Goal: Transaction & Acquisition: Subscribe to service/newsletter

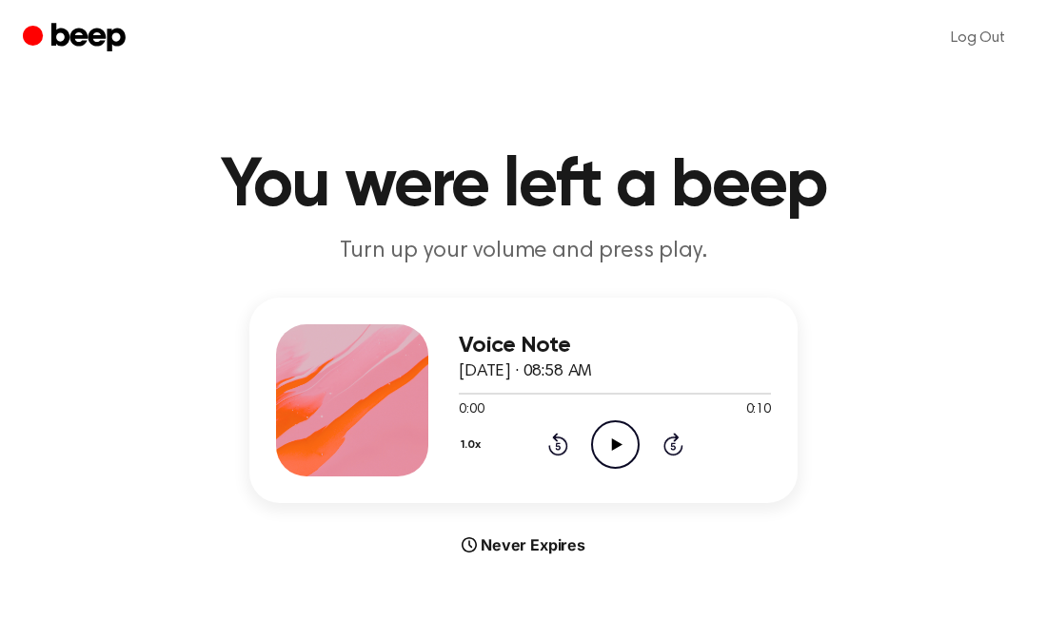
click at [626, 440] on icon "Play Audio" at bounding box center [615, 445] width 49 height 49
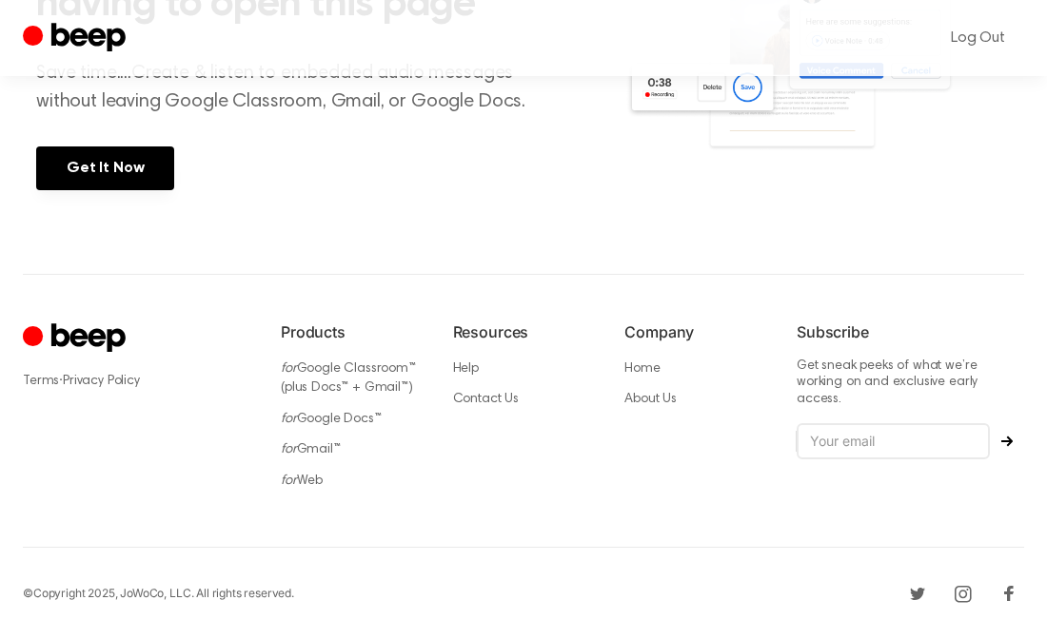
scroll to position [638, 0]
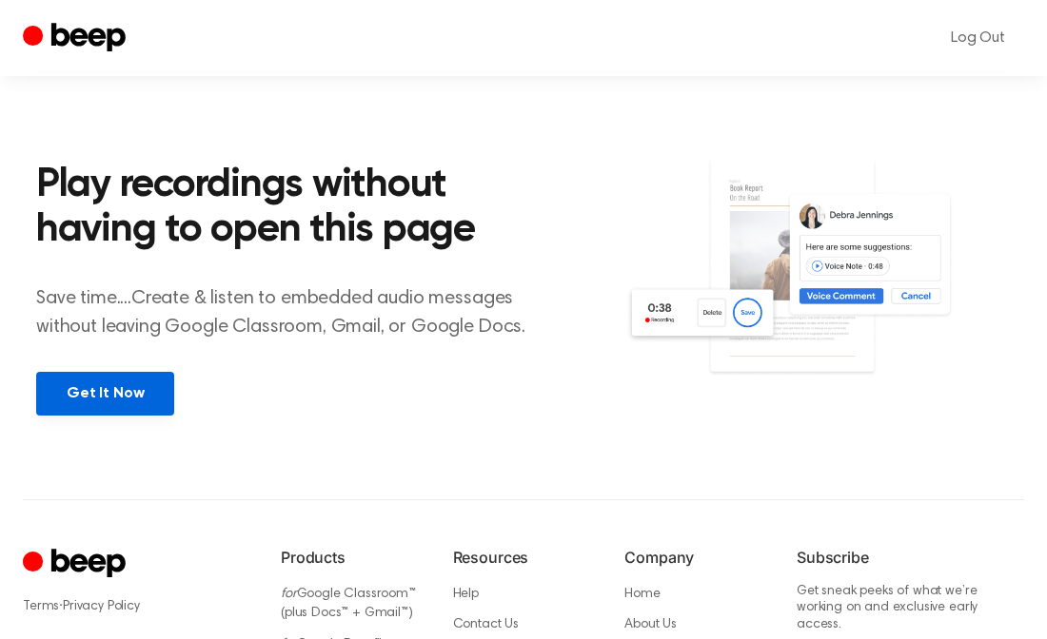
click at [126, 398] on link "Get It Now" at bounding box center [105, 394] width 138 height 44
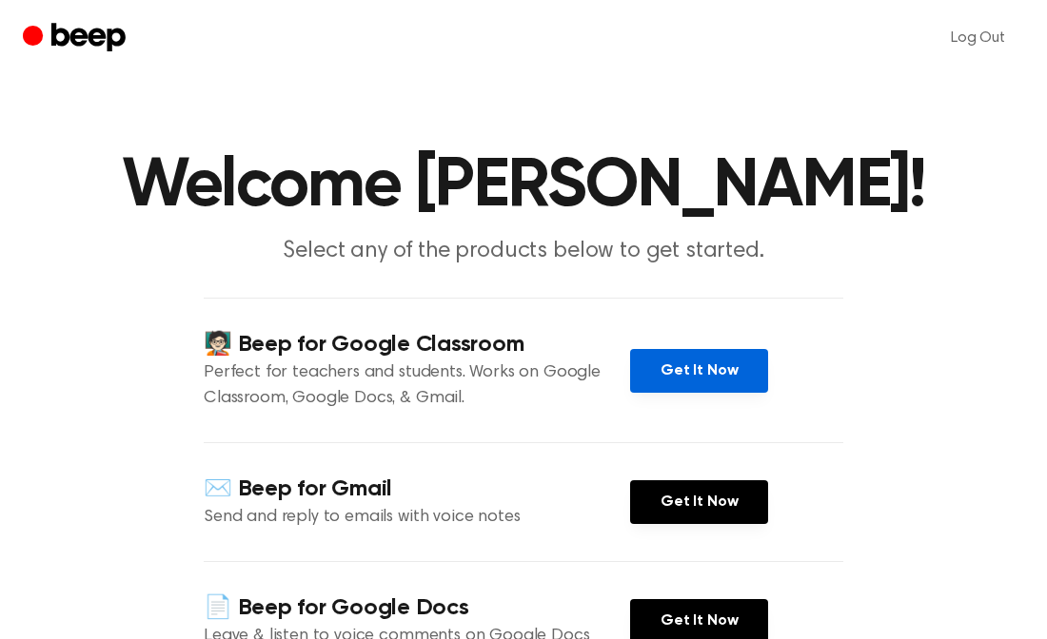
click at [691, 370] on link "Get It Now" at bounding box center [699, 371] width 138 height 44
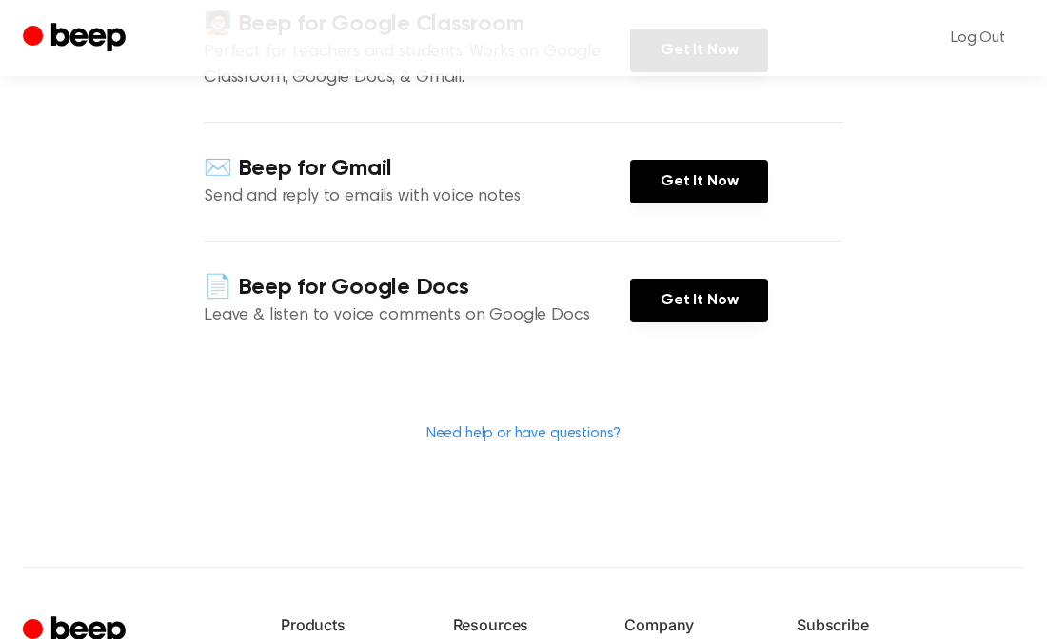
scroll to position [324, 0]
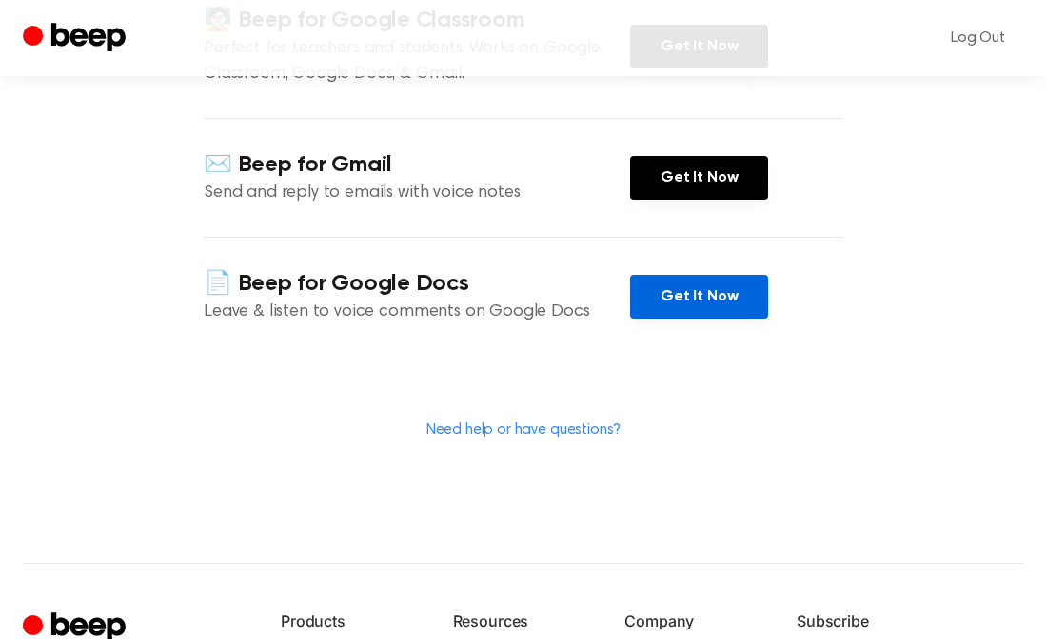
click at [705, 299] on link "Get It Now" at bounding box center [699, 297] width 138 height 44
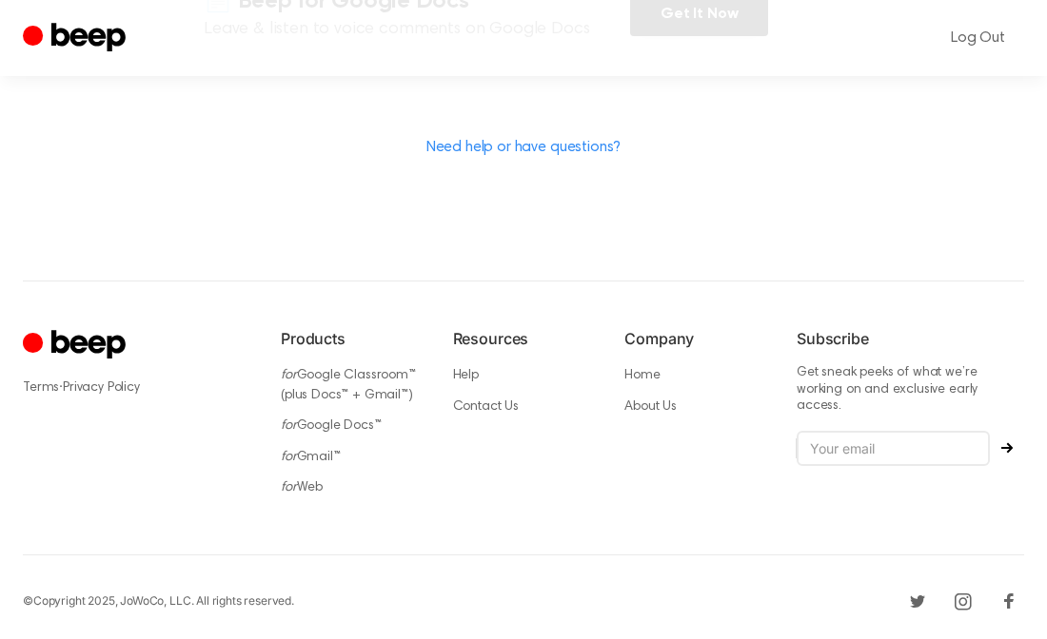
scroll to position [0, 0]
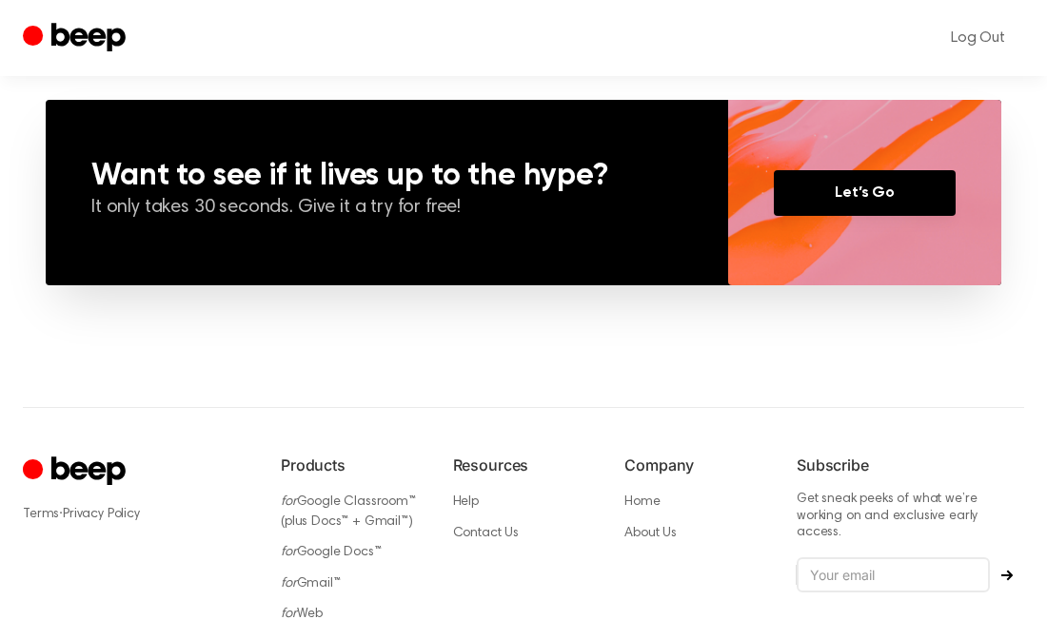
scroll to position [1521, 0]
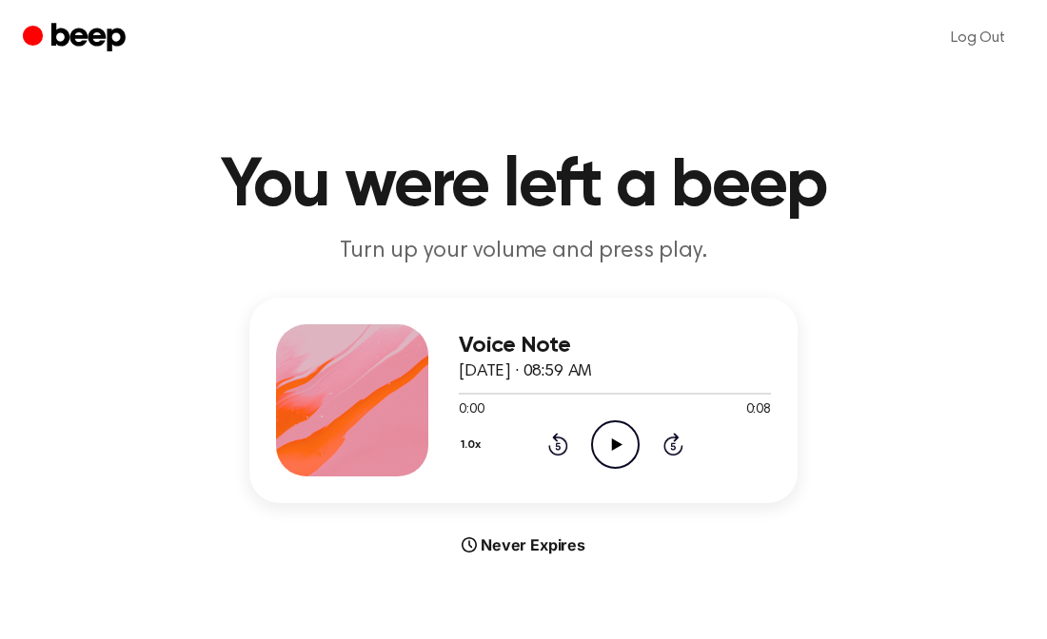
click at [690, 405] on div "0:00 0:08" at bounding box center [615, 411] width 312 height 20
click at [991, 42] on link "Log Out" at bounding box center [978, 38] width 92 height 46
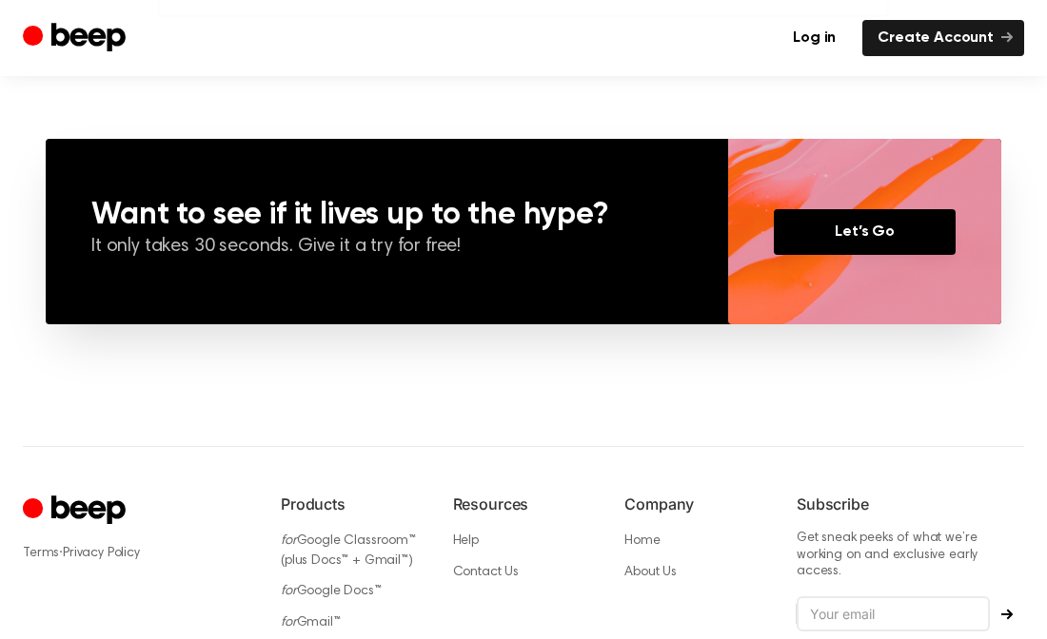
scroll to position [1521, 0]
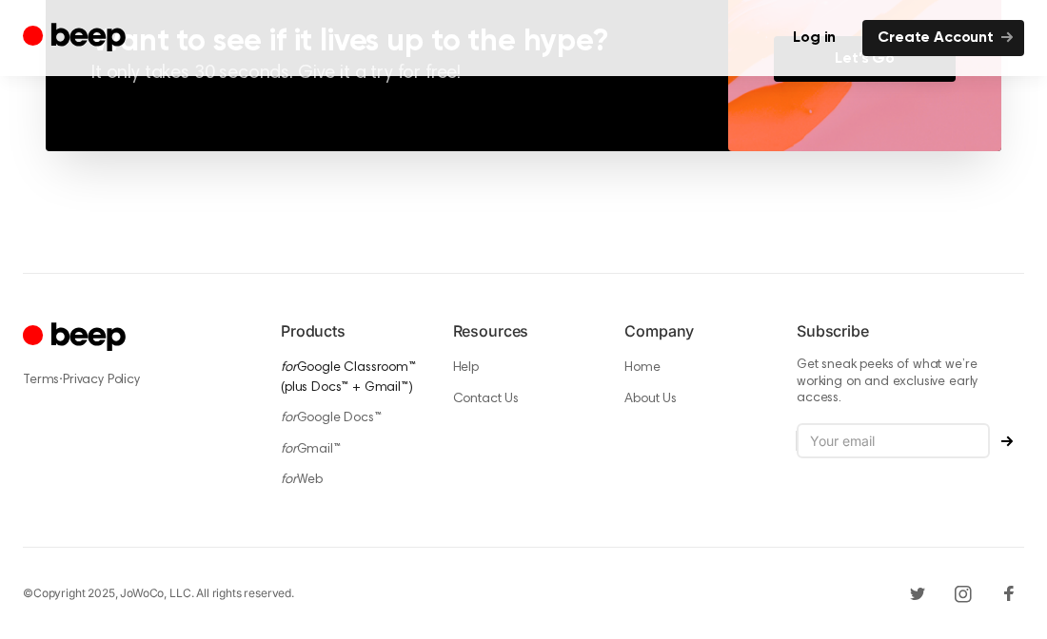
click at [343, 371] on link "for Google Classroom™ (plus Docs™ + Gmail™)" at bounding box center [348, 378] width 135 height 33
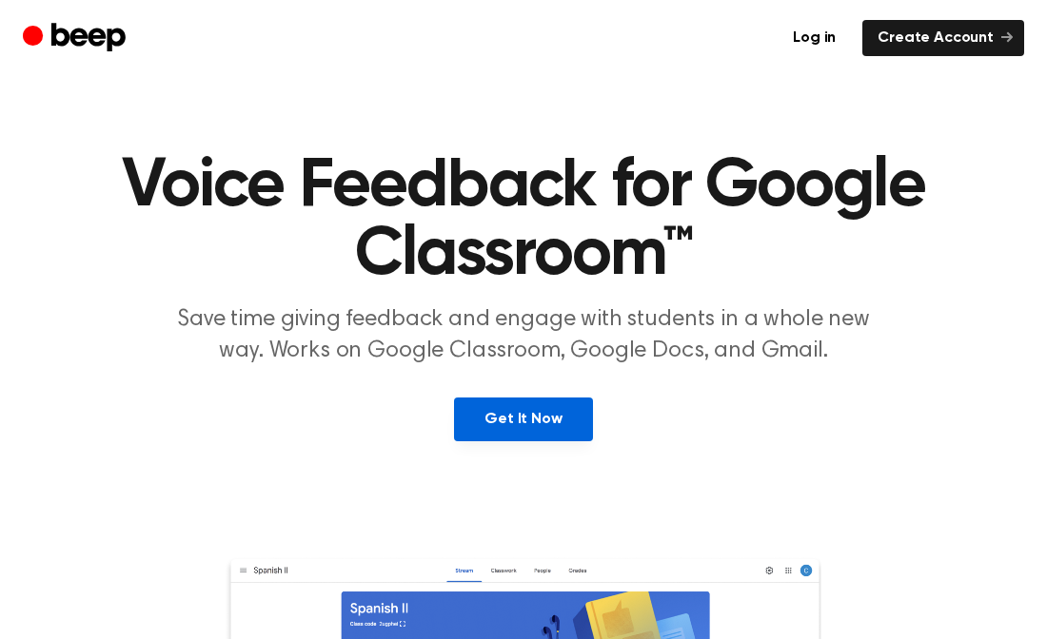
click at [520, 414] on link "Get It Now" at bounding box center [523, 420] width 138 height 44
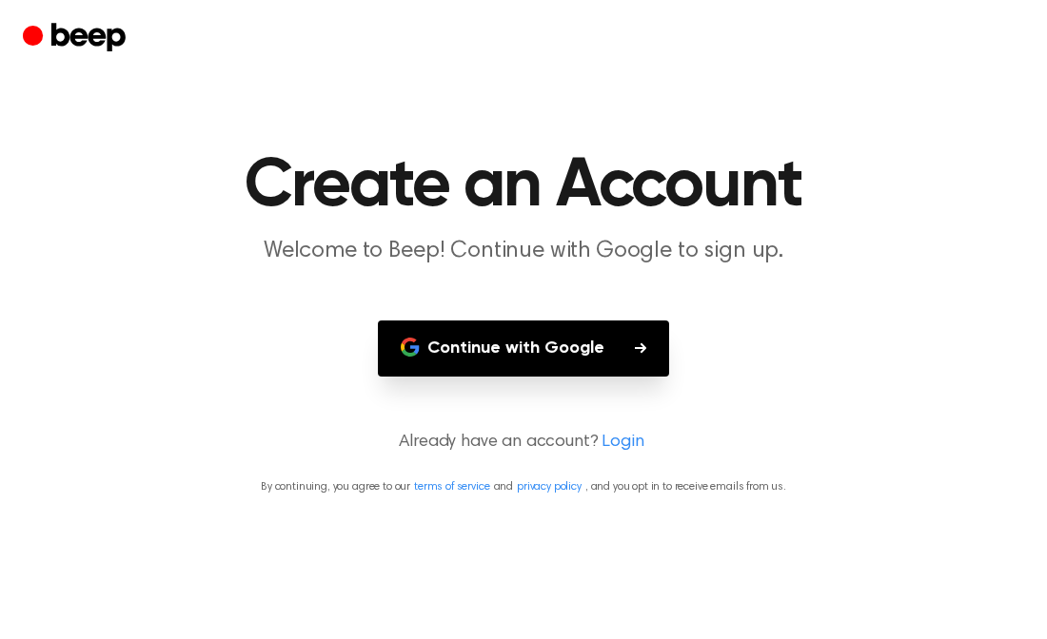
click at [487, 353] on button "Continue with Google" at bounding box center [523, 349] width 291 height 56
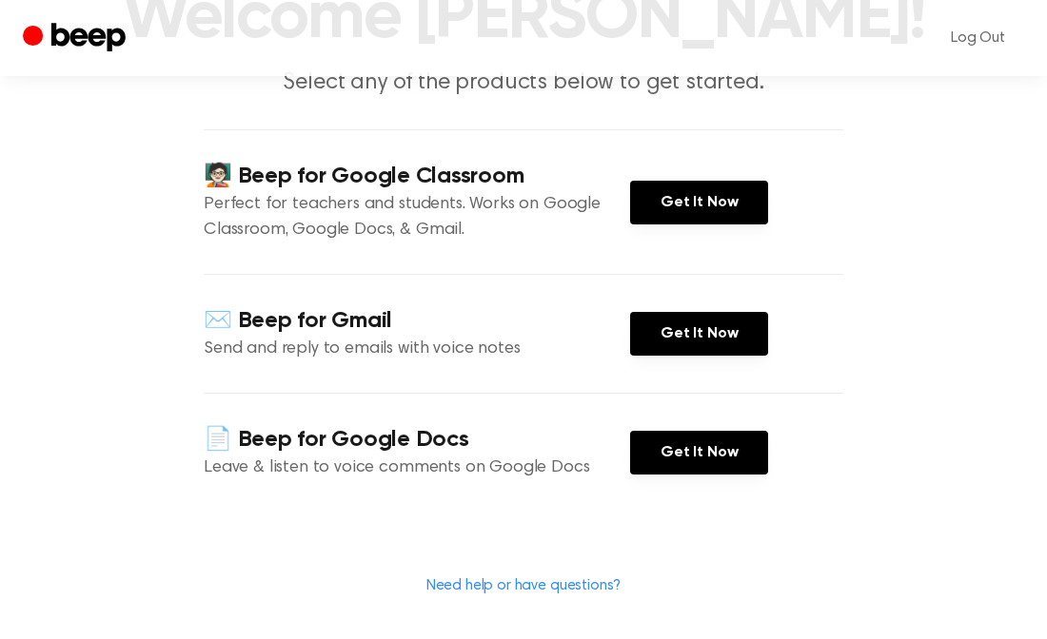
scroll to position [167, 0]
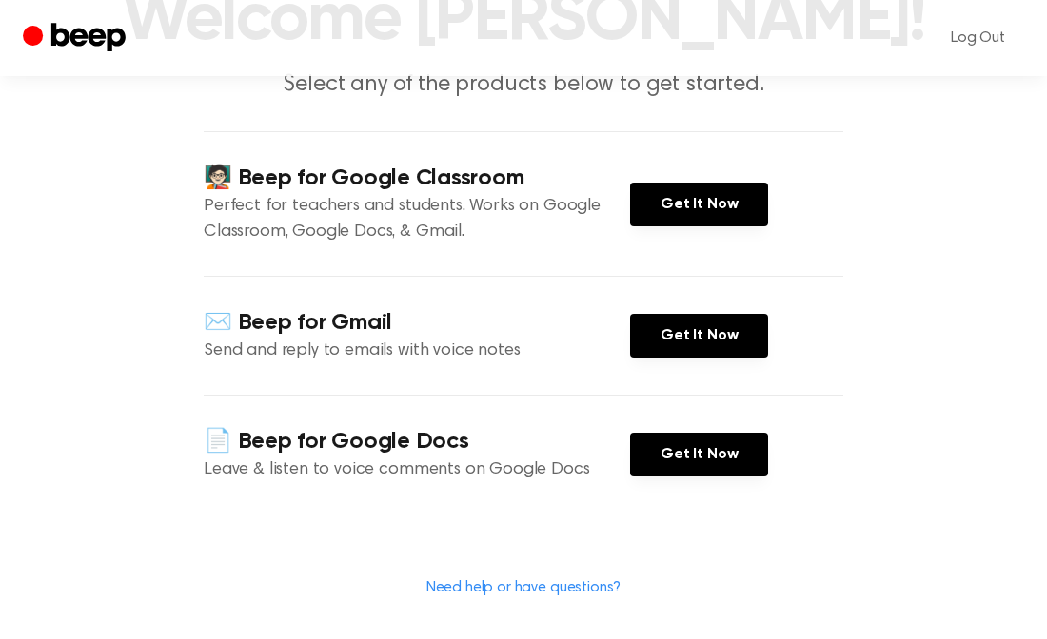
click at [662, 232] on div "🧑🏻‍🏫 Beep for Google Classroom Perfect for teachers and students. Works on Goog…" at bounding box center [523, 203] width 639 height 145
click at [673, 219] on link "Get It Now" at bounding box center [699, 205] width 138 height 44
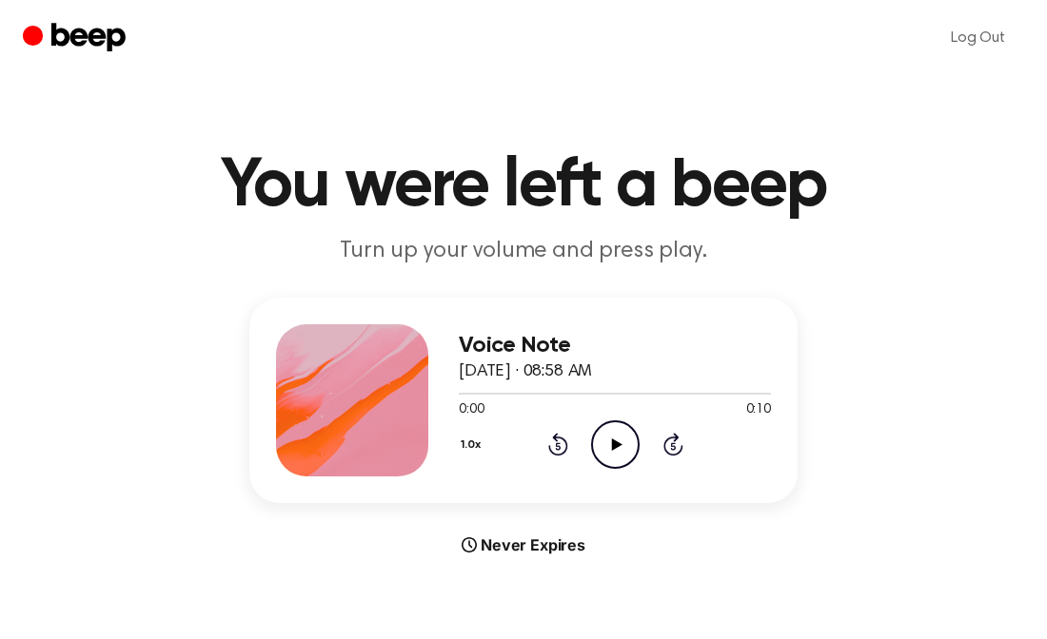
click at [620, 446] on icon "Play Audio" at bounding box center [615, 445] width 49 height 49
click at [620, 428] on icon "Pause Audio" at bounding box center [615, 445] width 49 height 49
click at [620, 428] on icon "Play Audio" at bounding box center [615, 445] width 49 height 49
click at [562, 446] on icon "Rewind 5 seconds" at bounding box center [557, 444] width 21 height 25
click at [670, 442] on icon "Skip 5 seconds" at bounding box center [672, 444] width 21 height 25
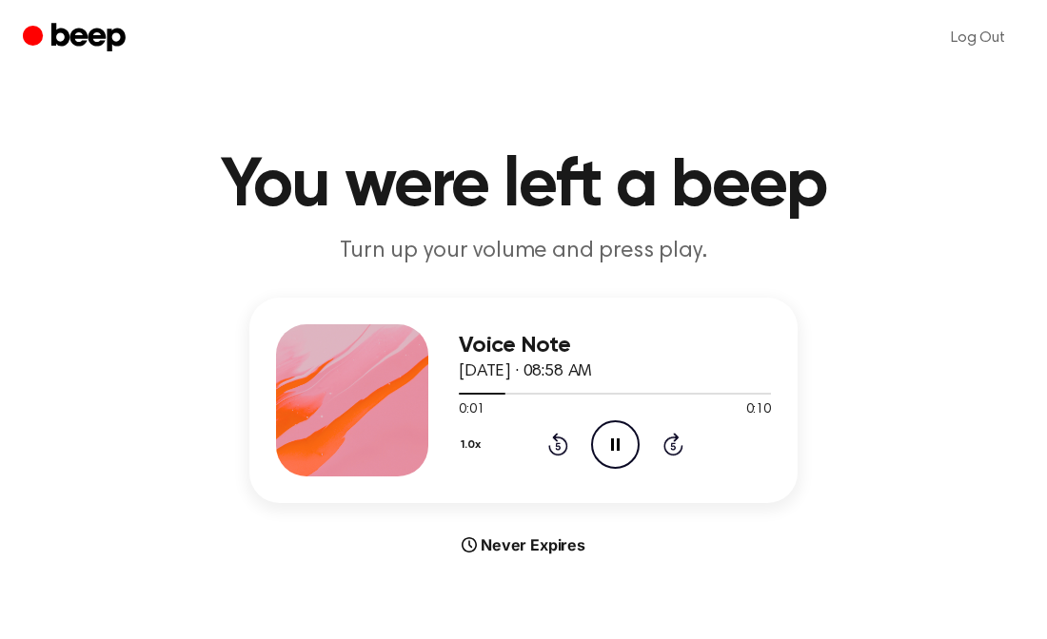
click at [670, 442] on icon "Skip 5 seconds" at bounding box center [672, 444] width 21 height 25
click at [553, 394] on div at bounding box center [615, 394] width 312 height 2
drag, startPoint x: 502, startPoint y: 397, endPoint x: 568, endPoint y: 394, distance: 65.7
click at [568, 394] on div at bounding box center [615, 392] width 312 height 15
click at [620, 442] on icon "Play Audio" at bounding box center [615, 445] width 49 height 49
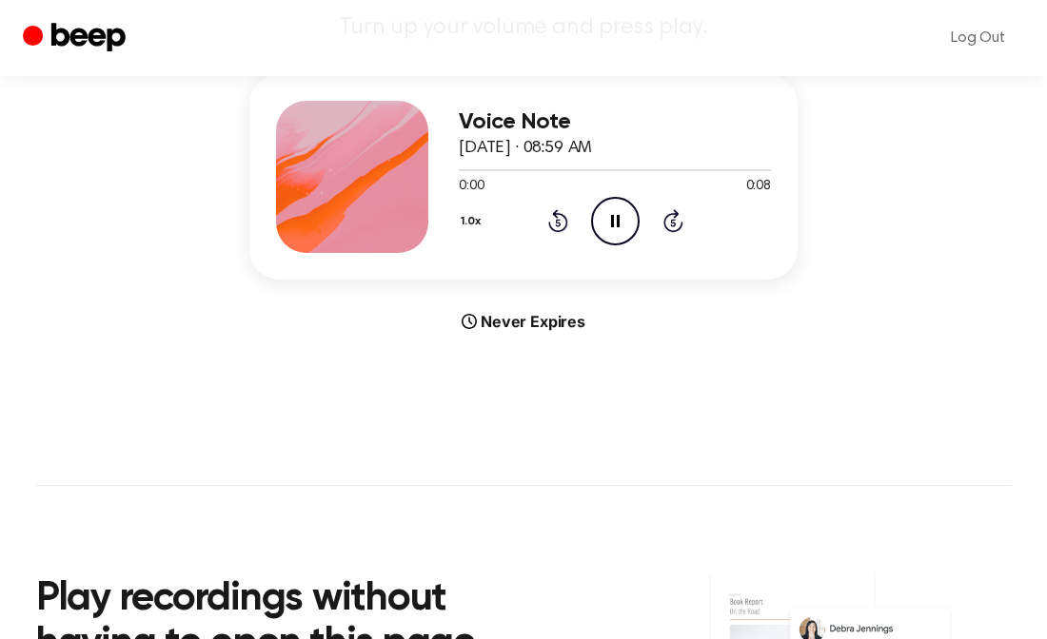
scroll to position [226, 0]
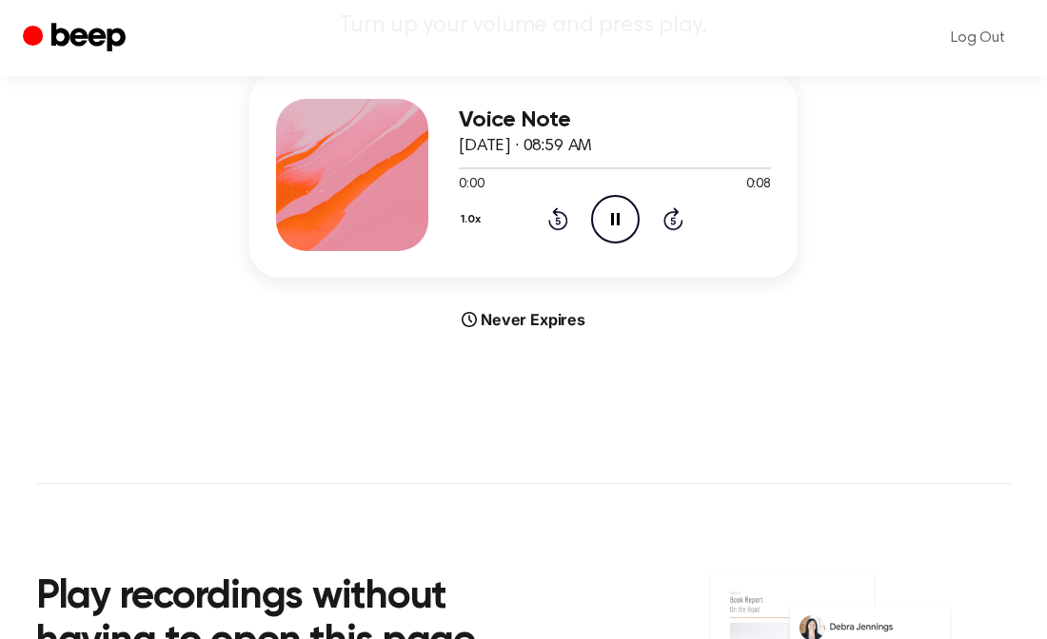
click at [621, 217] on icon "Pause Audio" at bounding box center [615, 219] width 49 height 49
click at [621, 217] on icon "Play Audio" at bounding box center [615, 219] width 49 height 49
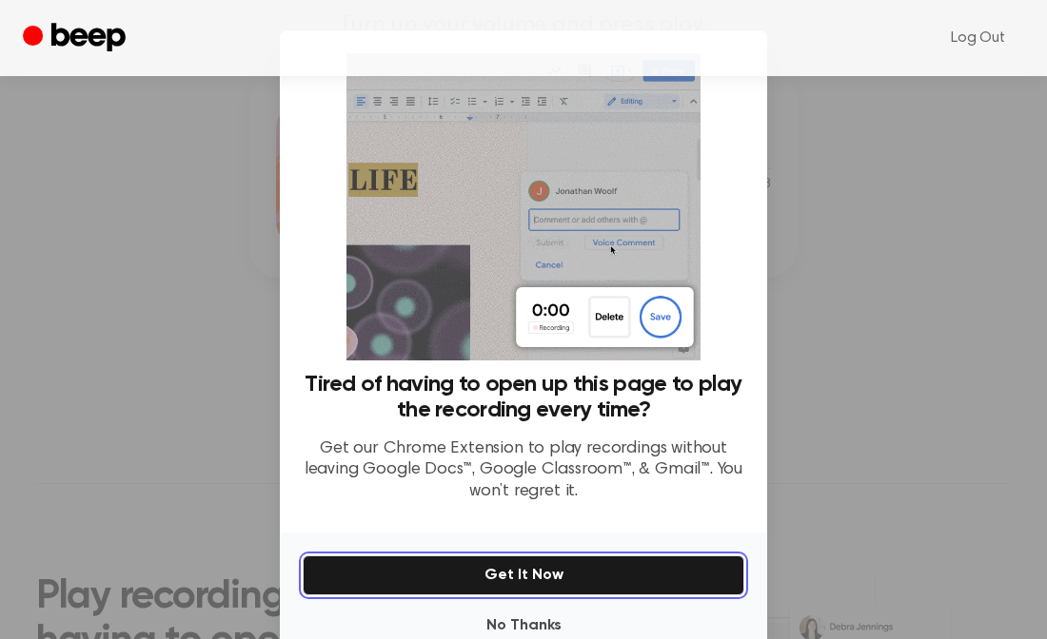
click at [530, 568] on button "Get It Now" at bounding box center [524, 576] width 442 height 40
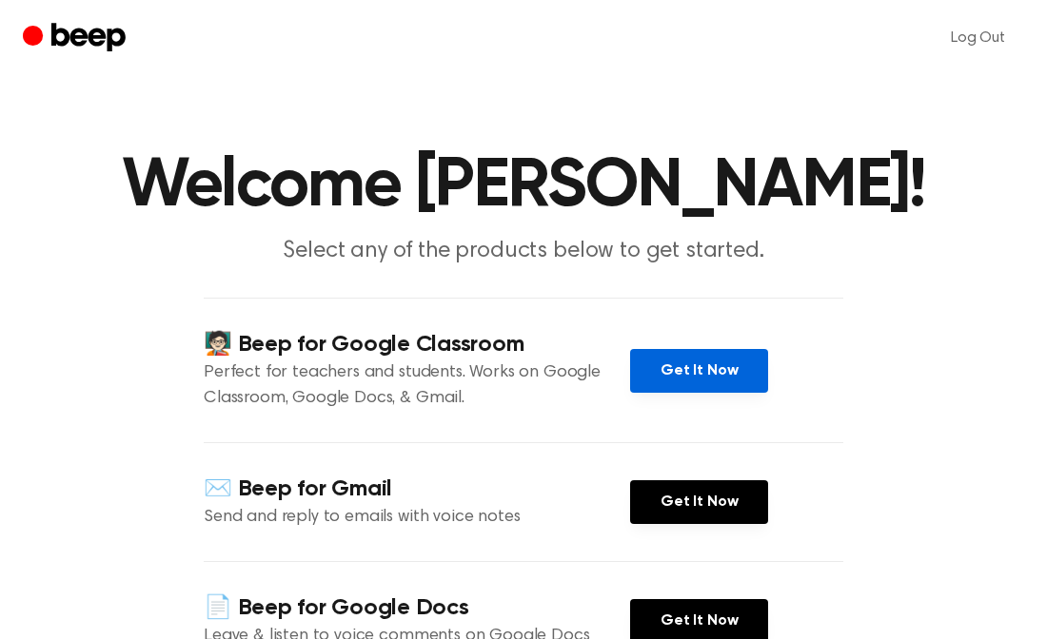
click at [703, 362] on link "Get It Now" at bounding box center [699, 371] width 138 height 44
